Goal: Task Accomplishment & Management: Use online tool/utility

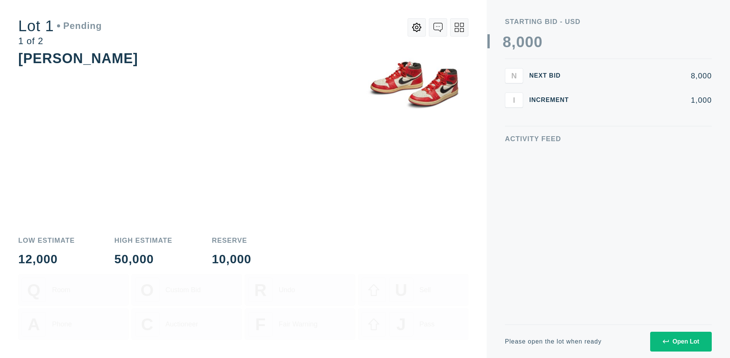
click at [680, 341] on div "Open Lot" at bounding box center [680, 341] width 36 height 7
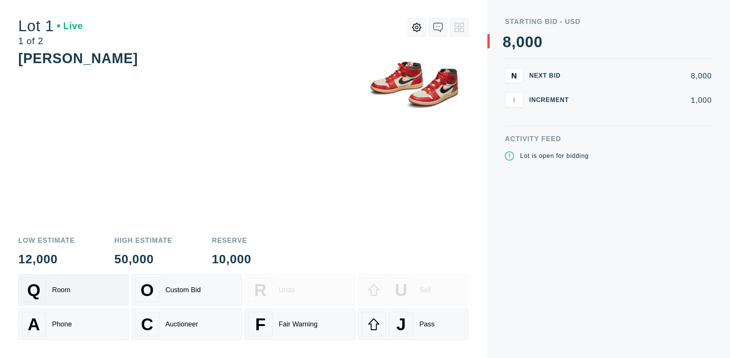
click at [73, 290] on div "Q Room" at bounding box center [73, 289] width 103 height 24
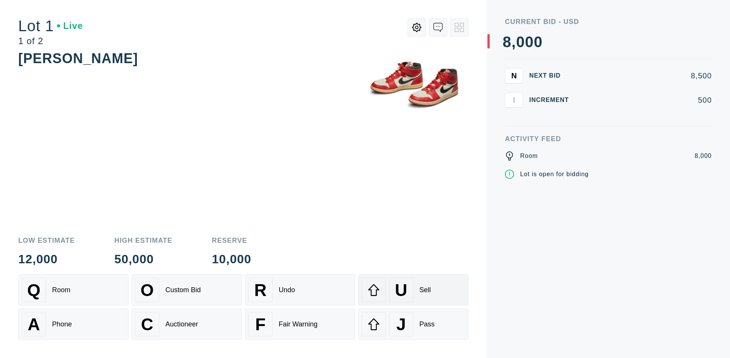
click at [413, 290] on div "U Sell" at bounding box center [412, 289] width 103 height 24
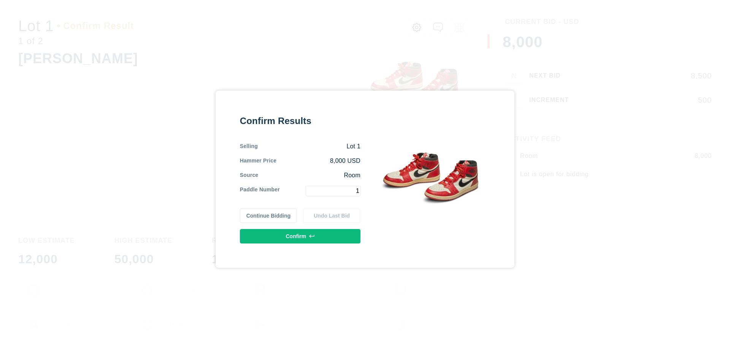
type input "1"
click at [300, 236] on button "Confirm" at bounding box center [300, 236] width 120 height 14
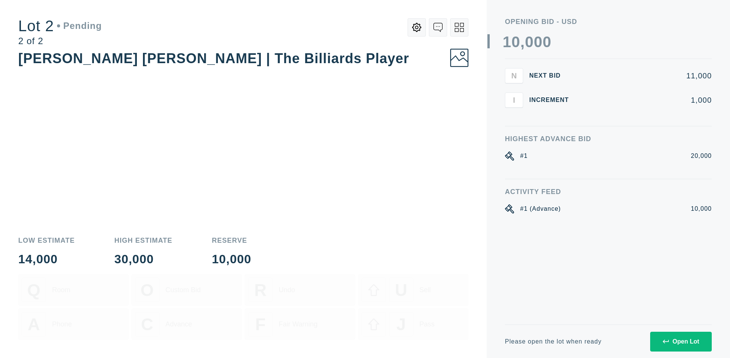
click at [680, 341] on div "Open Lot" at bounding box center [680, 341] width 36 height 7
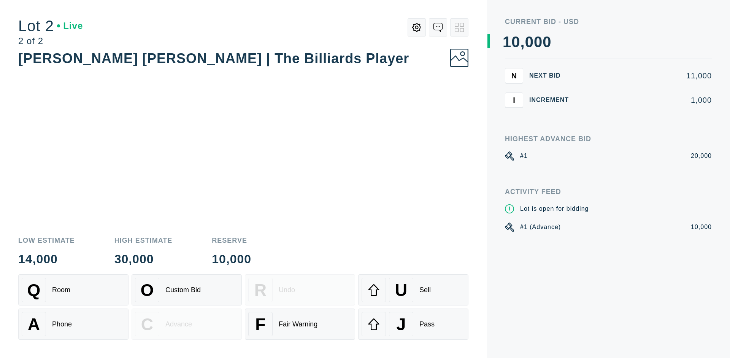
click at [73, 324] on div "A Phone" at bounding box center [73, 324] width 103 height 24
